Goal: Transaction & Acquisition: Download file/media

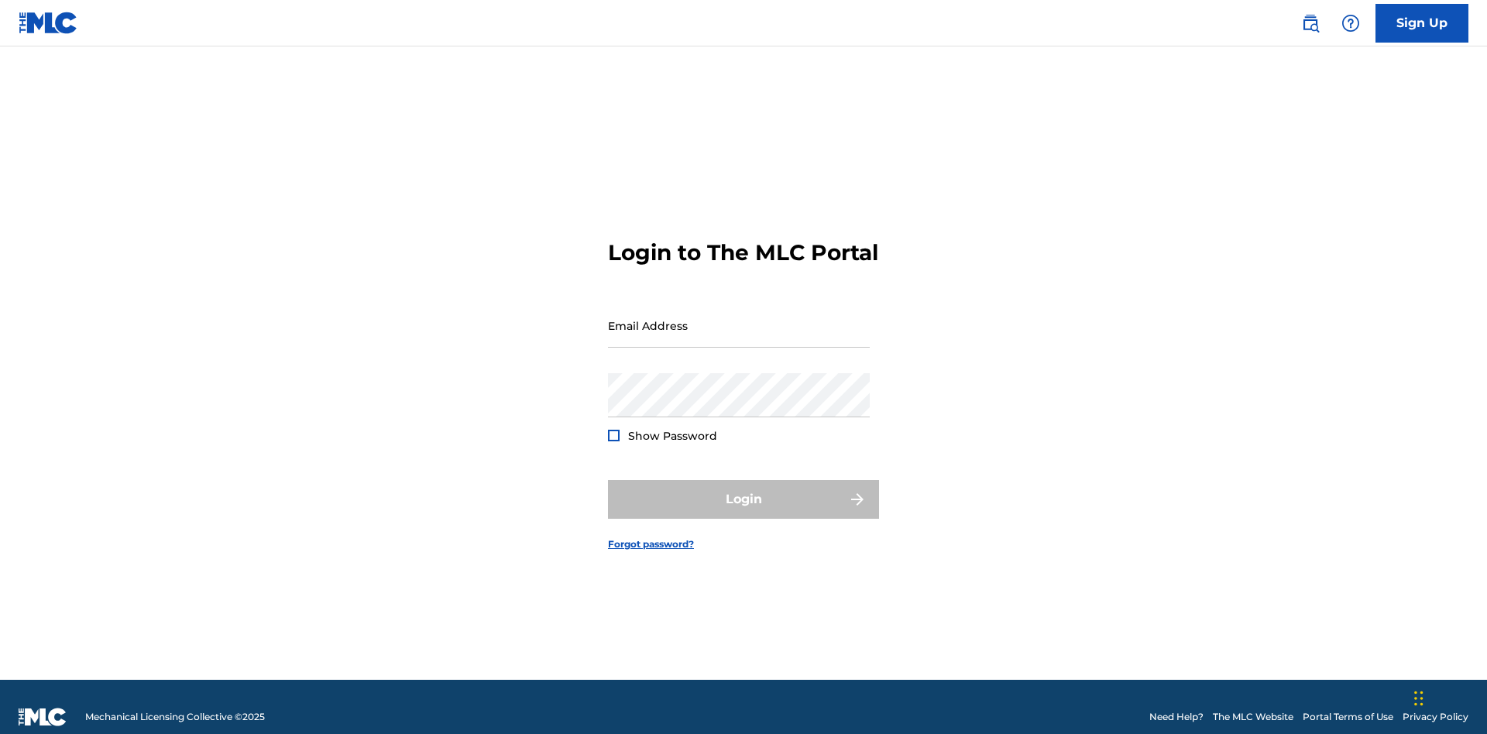
scroll to position [20, 0]
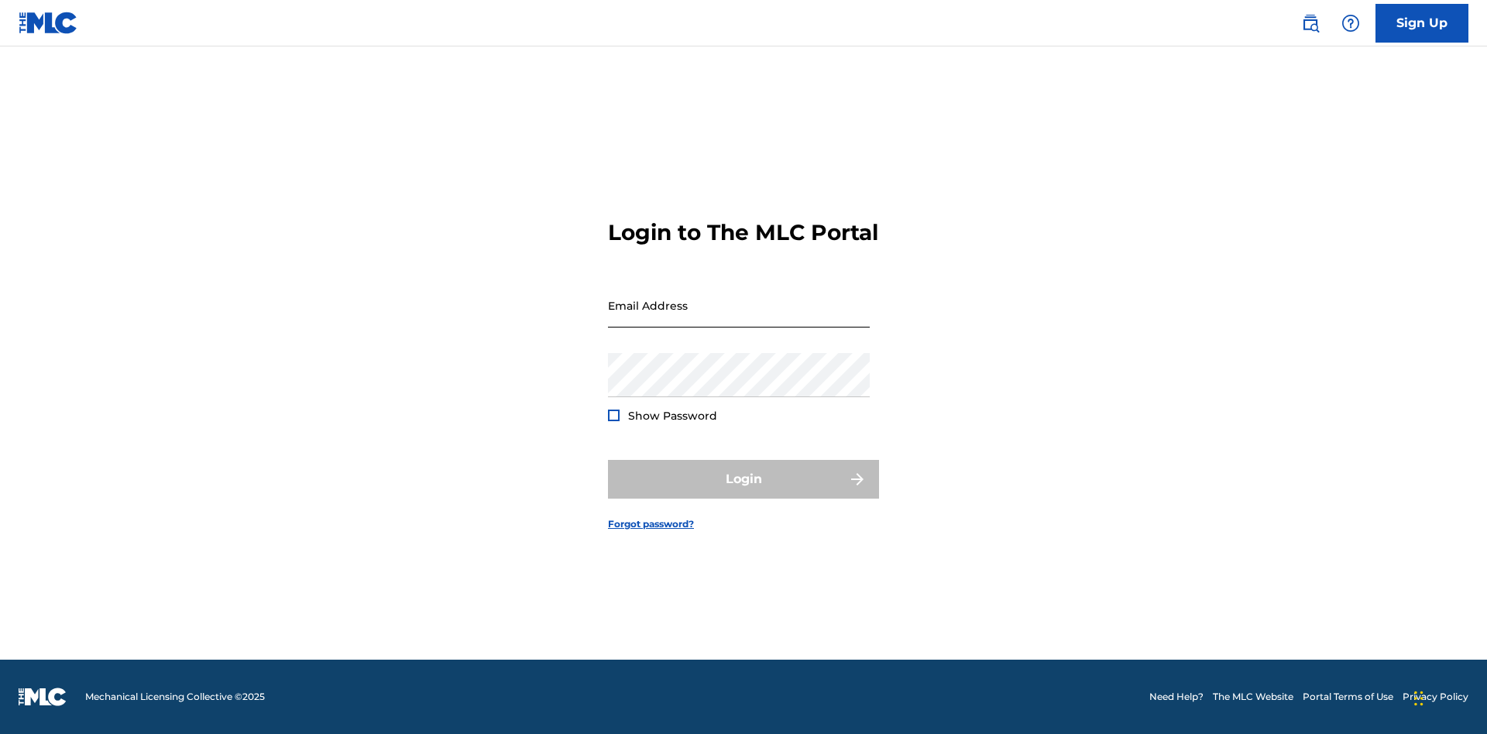
click at [739, 318] on input "Email Address" at bounding box center [739, 306] width 262 height 44
type input "[EMAIL_ADDRESS][DOMAIN_NAME]"
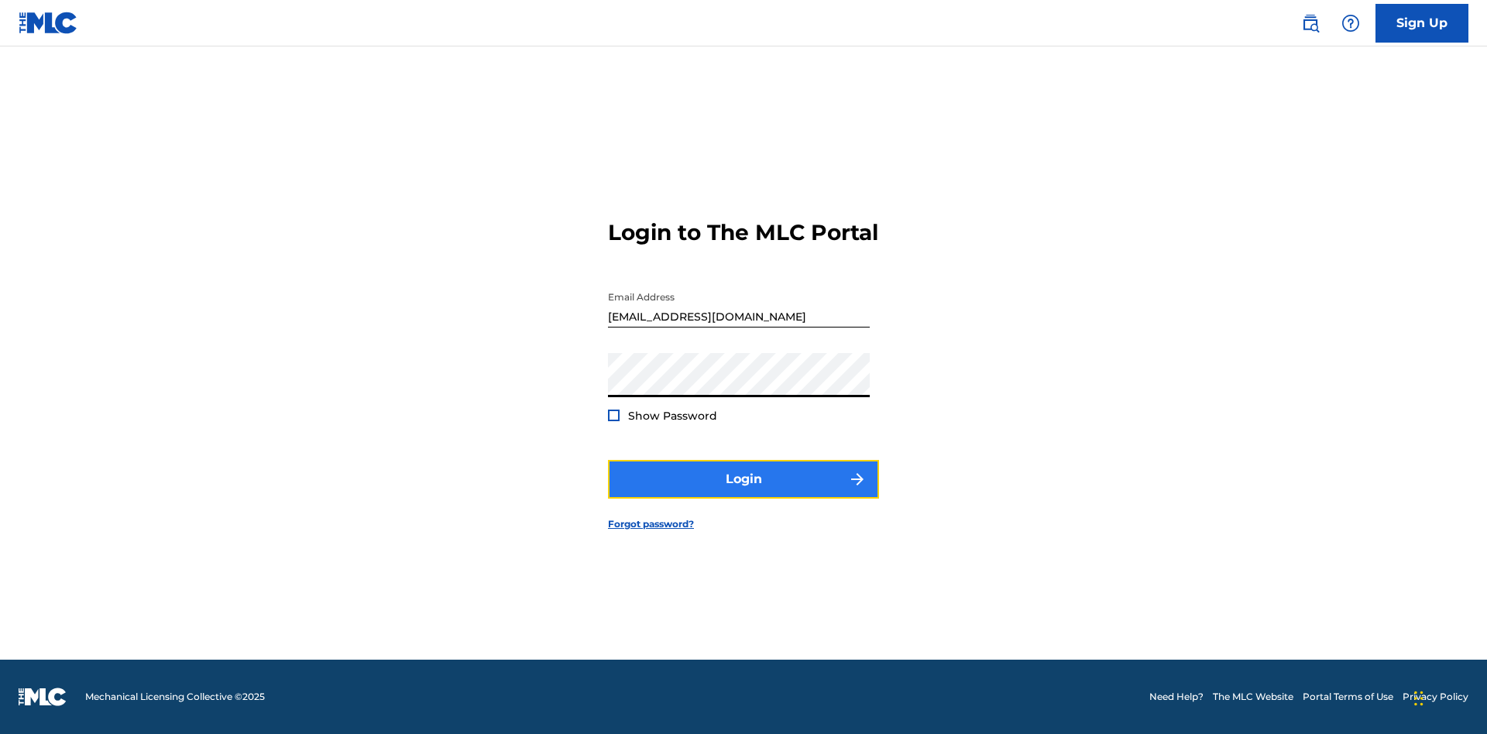
click at [744, 493] on button "Login" at bounding box center [743, 479] width 271 height 39
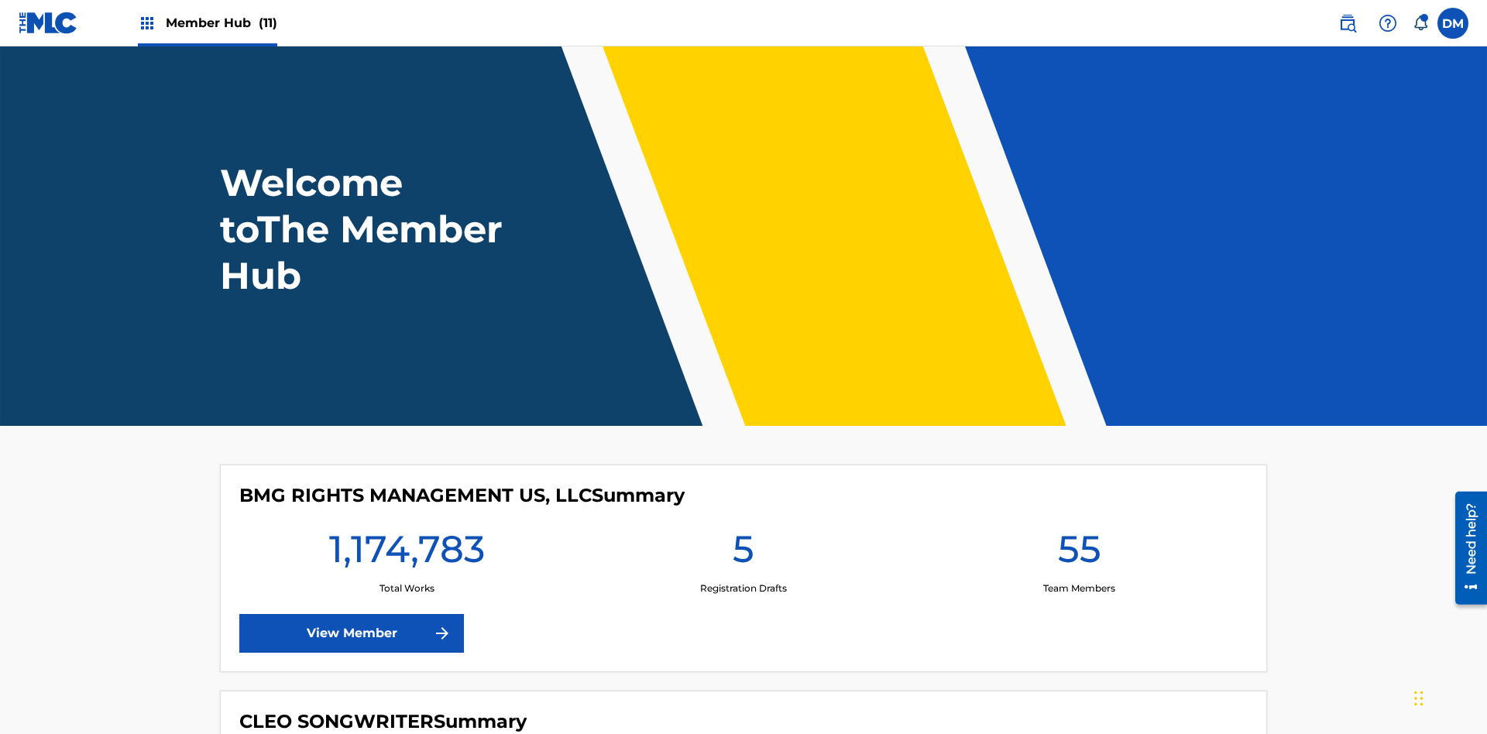
click at [221, 22] on span "Member Hub (11)" at bounding box center [222, 23] width 112 height 18
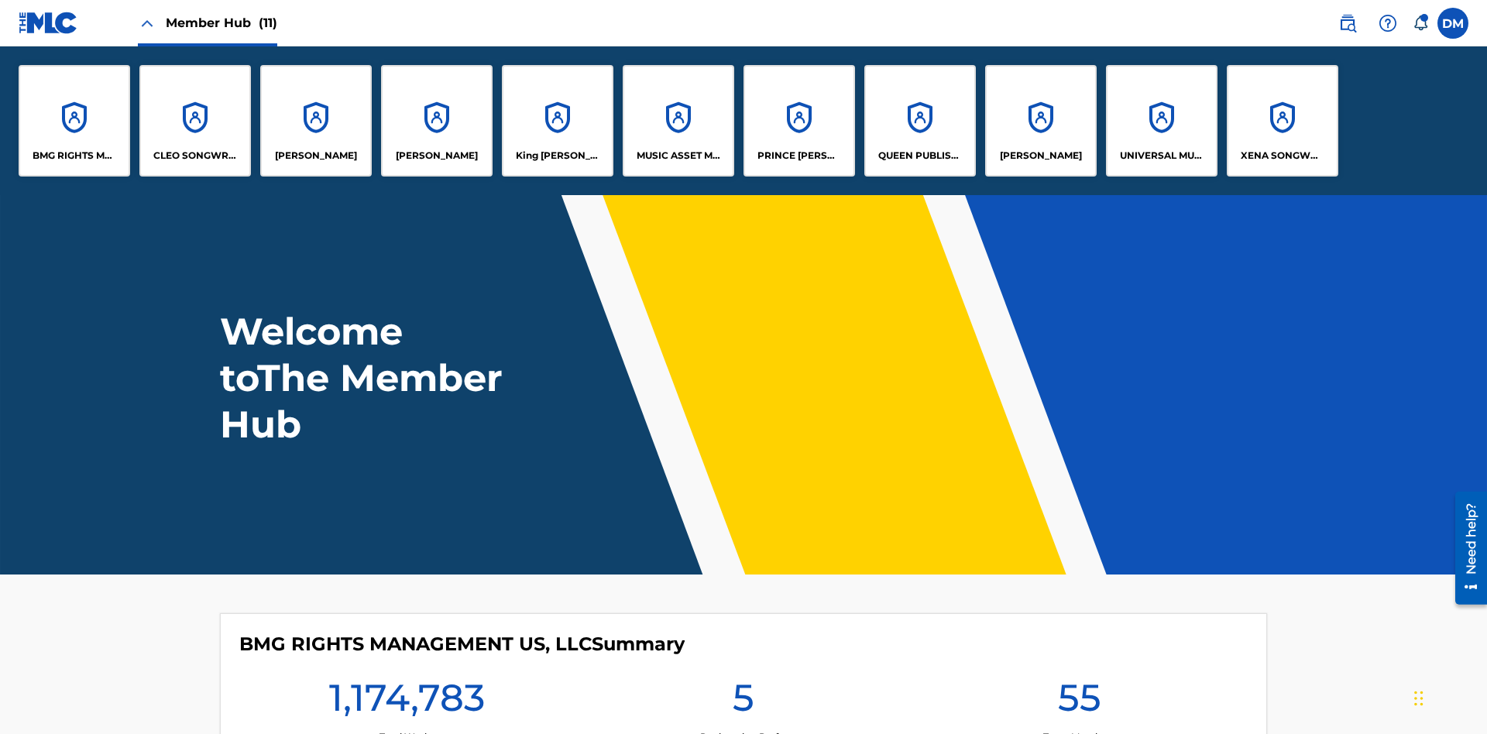
scroll to position [56, 0]
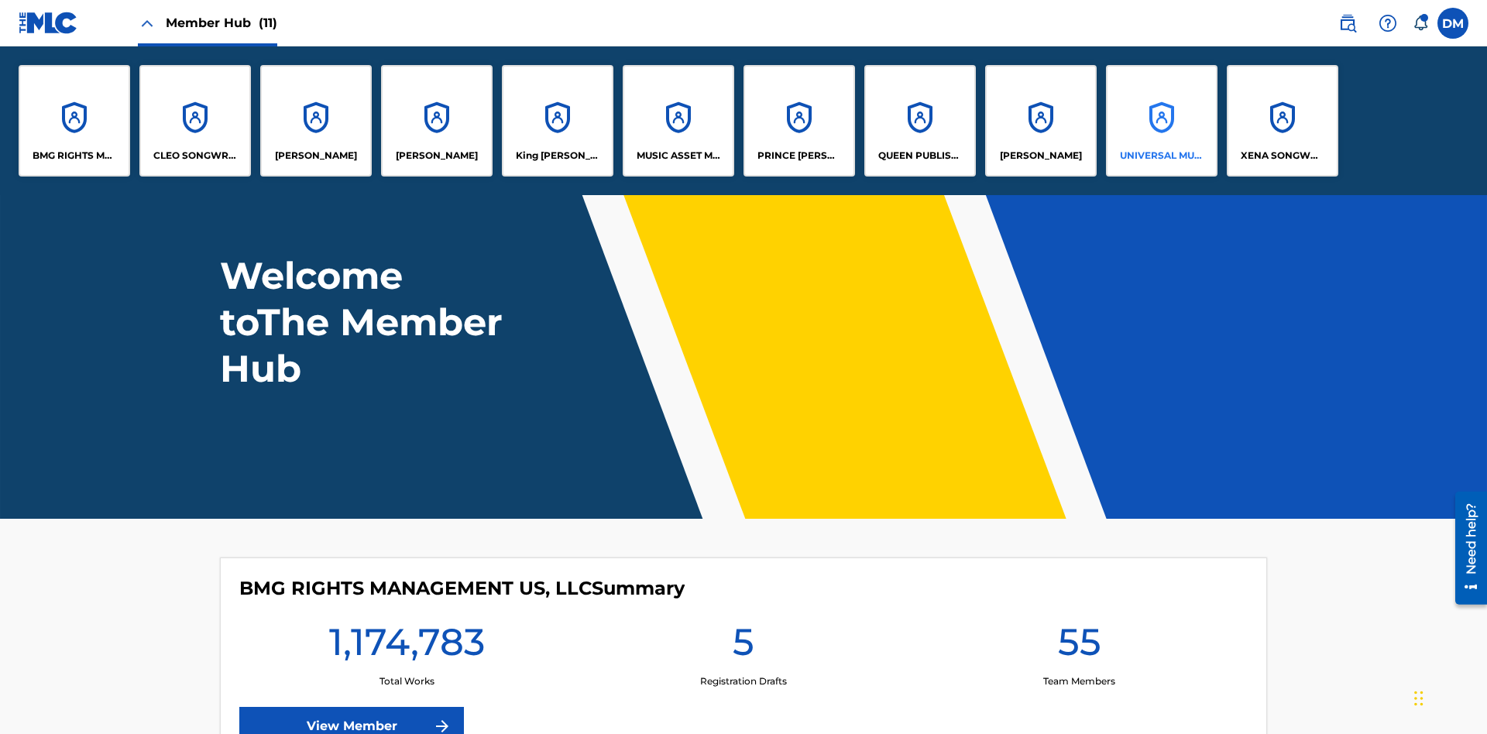
click at [1161, 156] on p "UNIVERSAL MUSIC PUB GROUP" at bounding box center [1162, 156] width 84 height 14
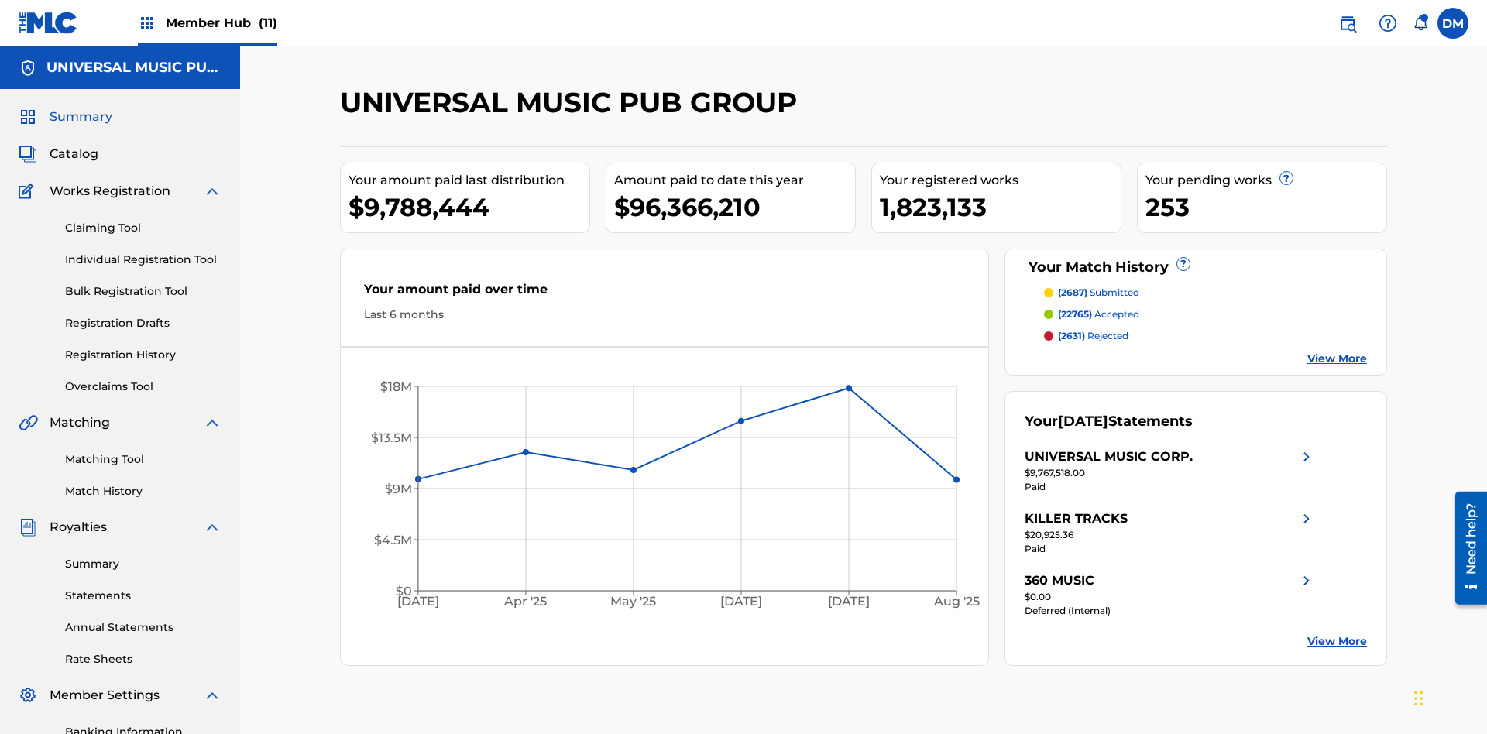
scroll to position [226, 0]
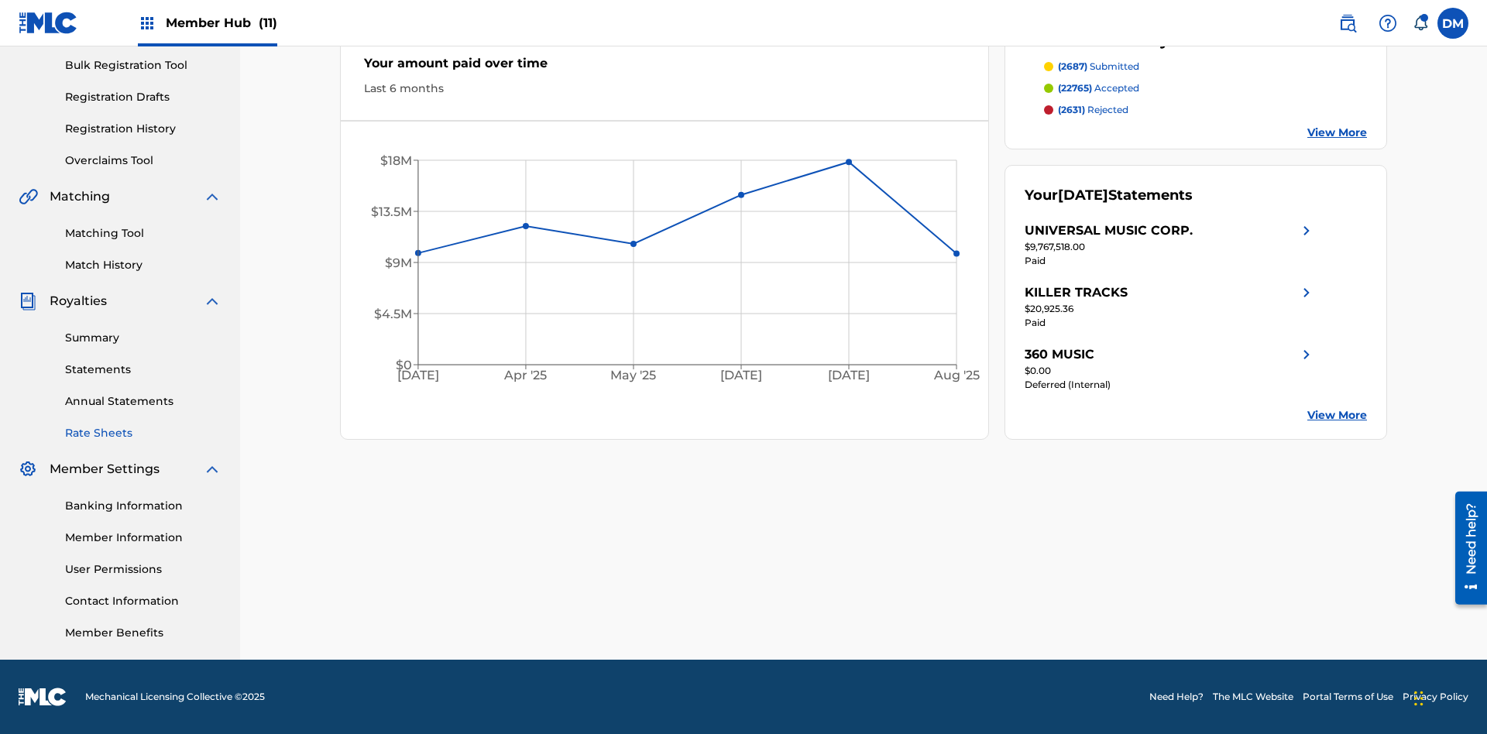
click at [143, 433] on link "Rate Sheets" at bounding box center [143, 433] width 156 height 16
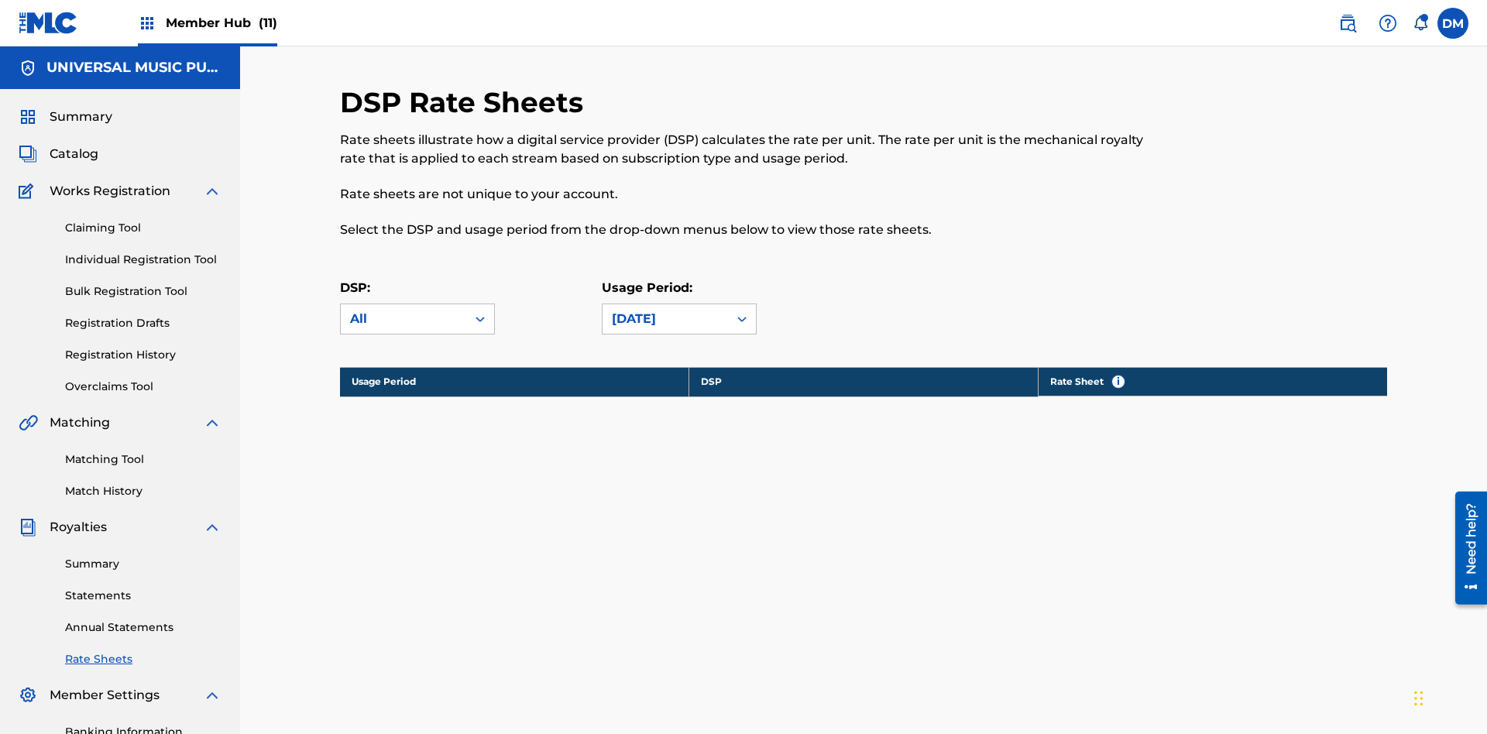
scroll to position [211, 0]
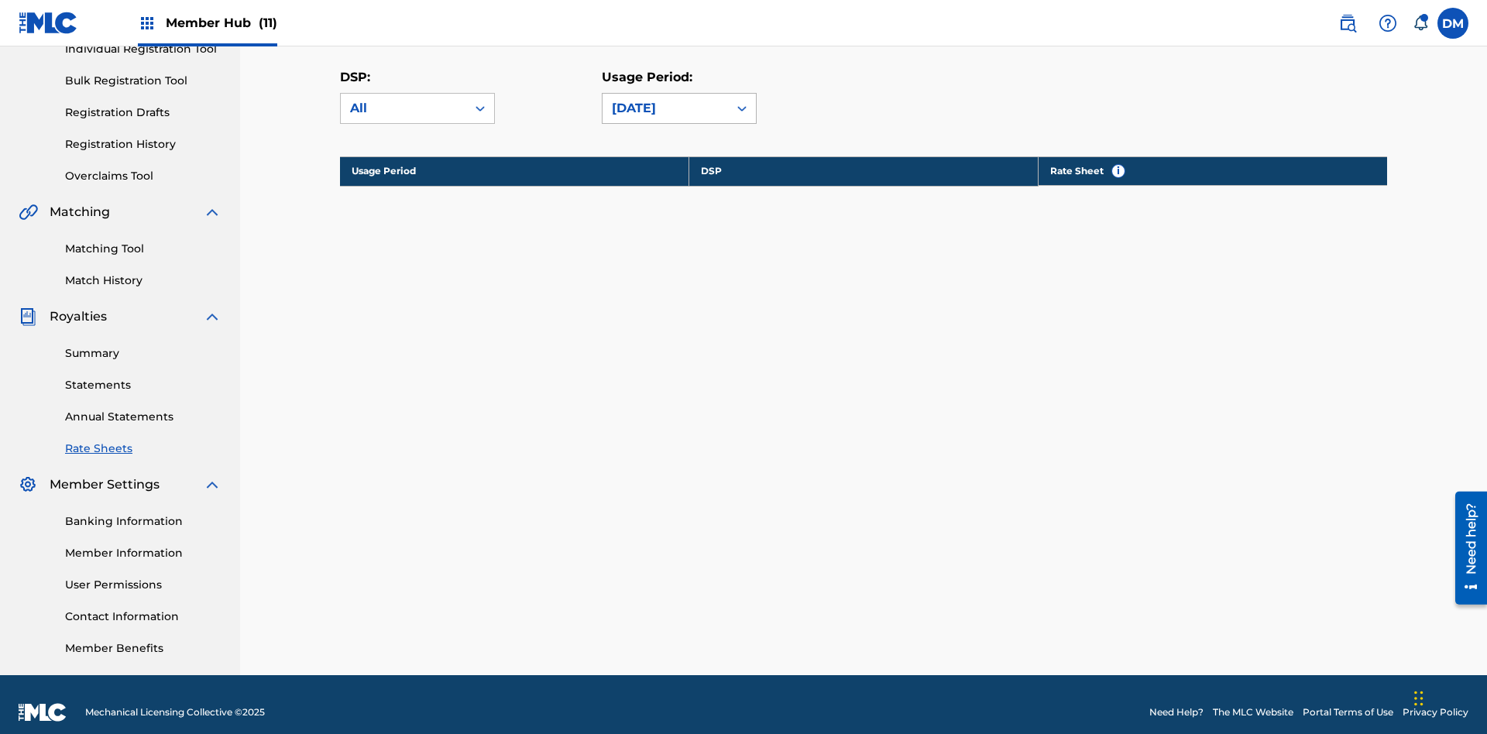
click at [679, 108] on div "[DATE]" at bounding box center [665, 108] width 107 height 19
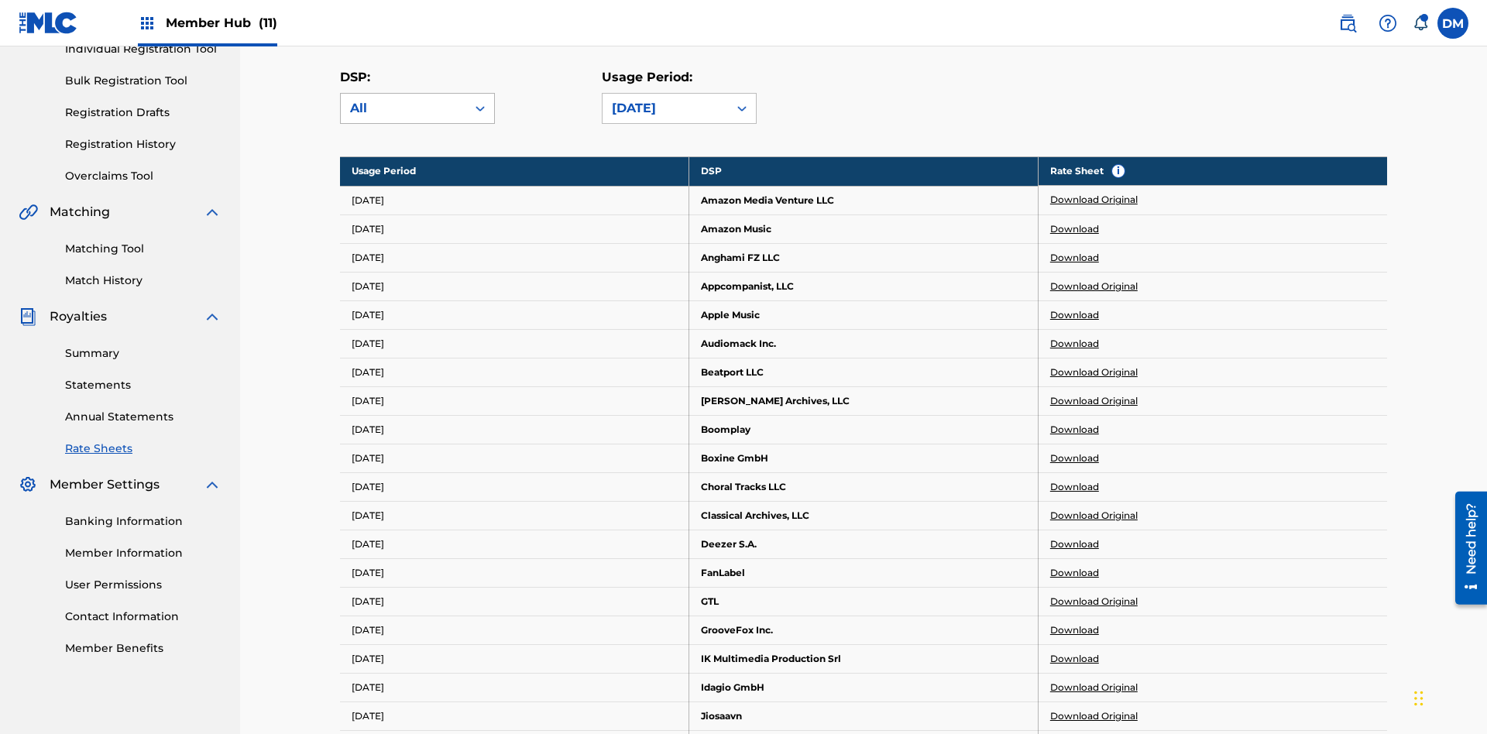
click at [418, 108] on div "All" at bounding box center [403, 108] width 107 height 19
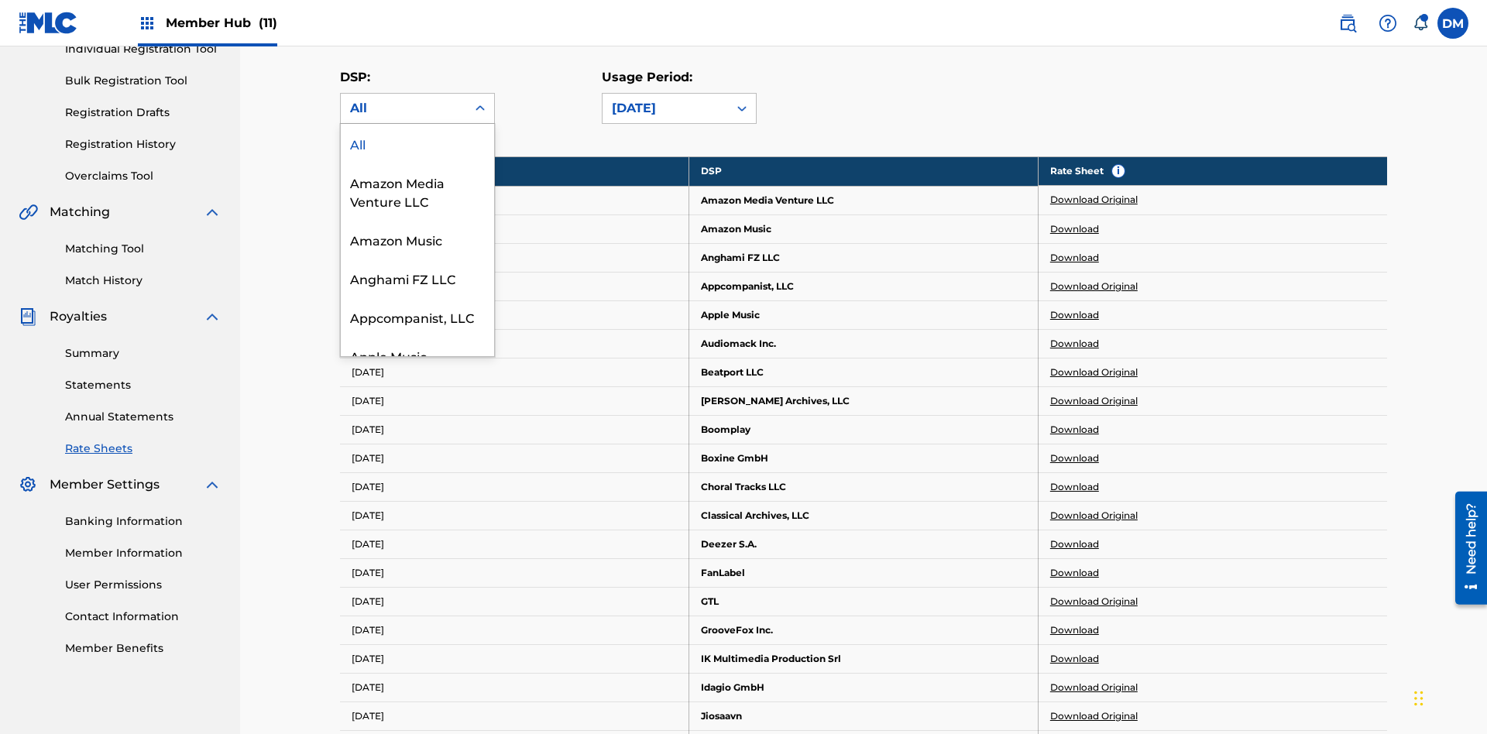
click at [418, 452] on div "Beatport LLC" at bounding box center [417, 433] width 153 height 39
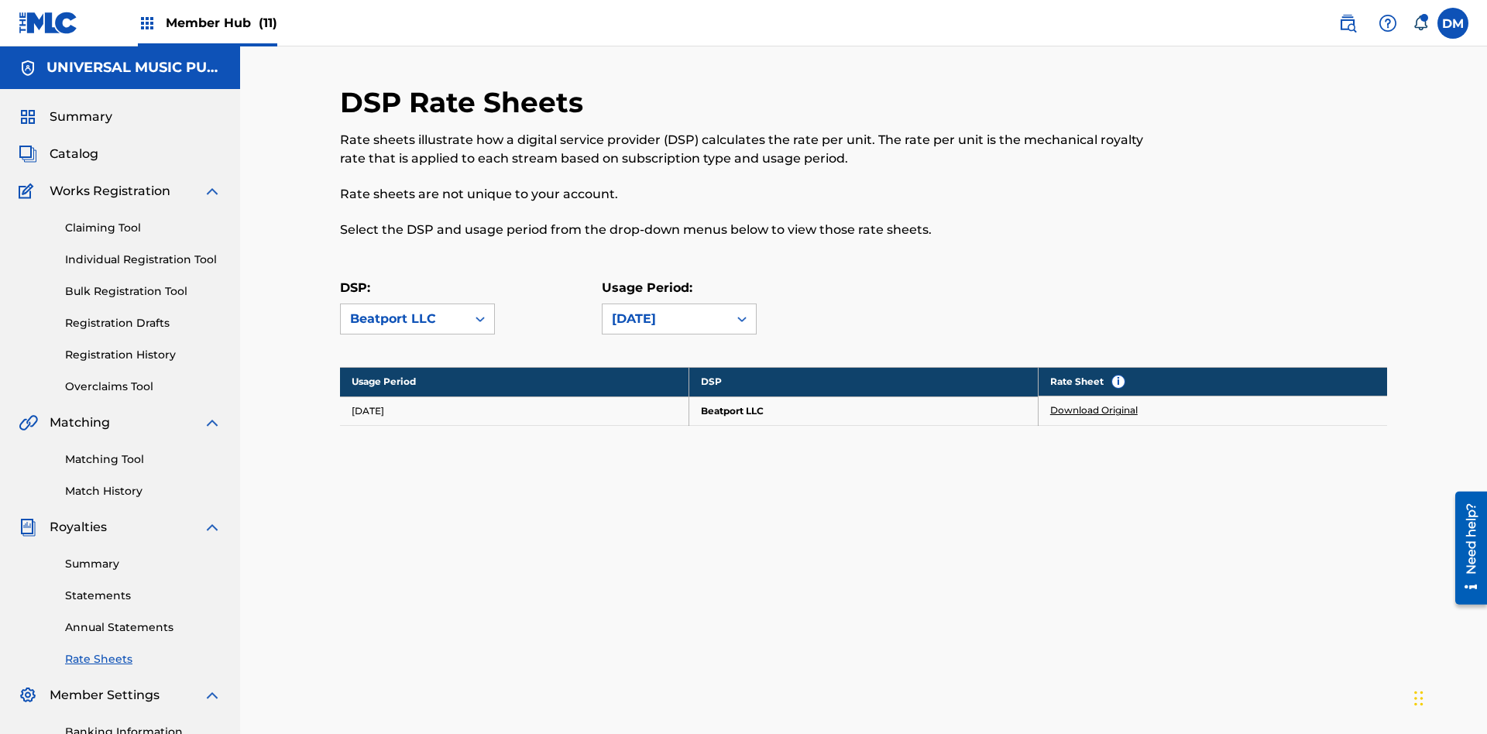
click at [1095, 404] on link "Download Original" at bounding box center [1094, 411] width 88 height 14
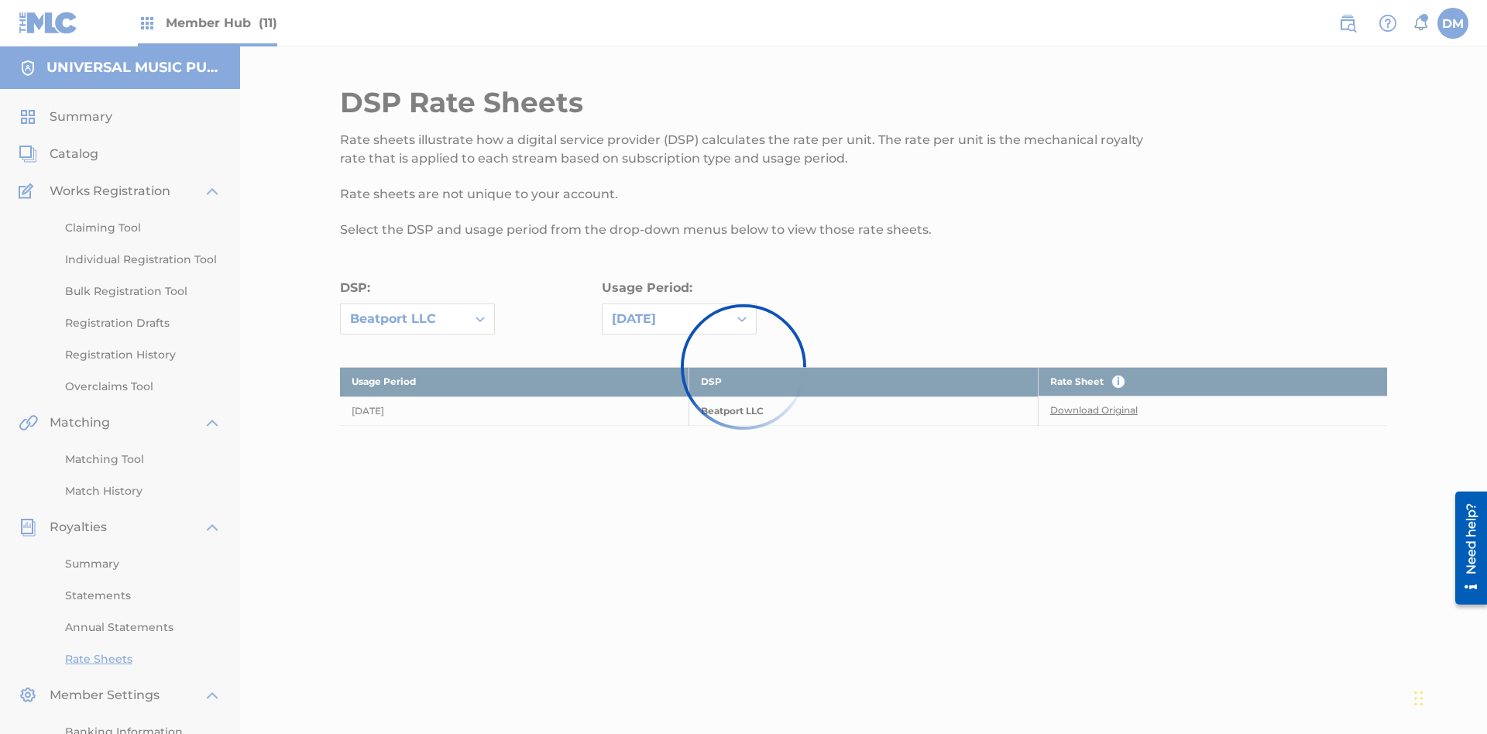
scroll to position [226, 0]
